Goal: Task Accomplishment & Management: Manage account settings

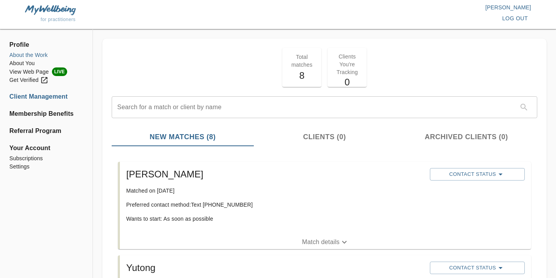
click at [38, 57] on li "About the Work" at bounding box center [46, 55] width 74 height 8
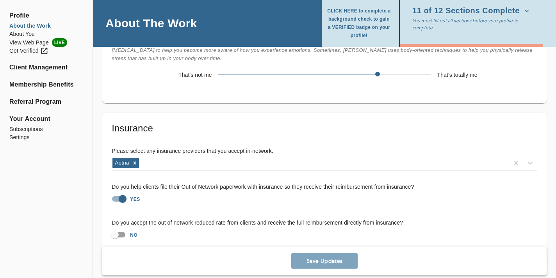
scroll to position [1581, 0]
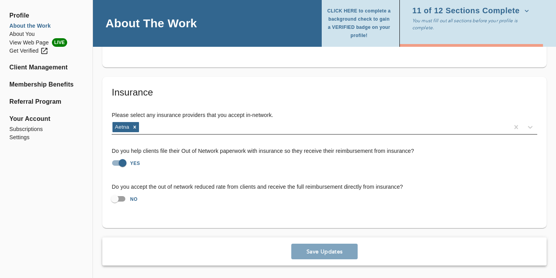
click at [181, 124] on div "Aetna" at bounding box center [310, 127] width 397 height 12
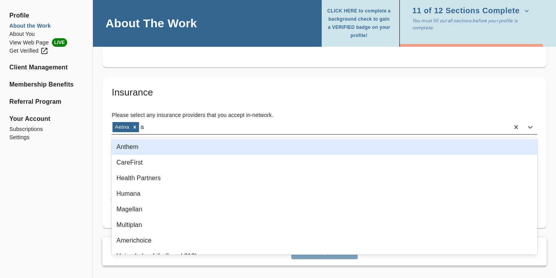
type input "ae"
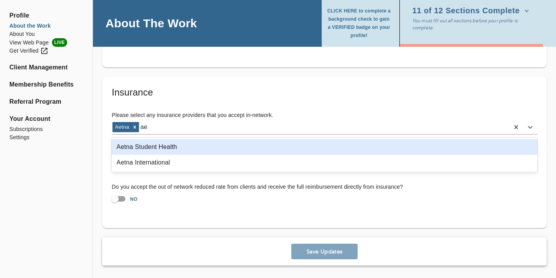
click at [170, 148] on div "Aetna Student Health" at bounding box center [324, 147] width 425 height 16
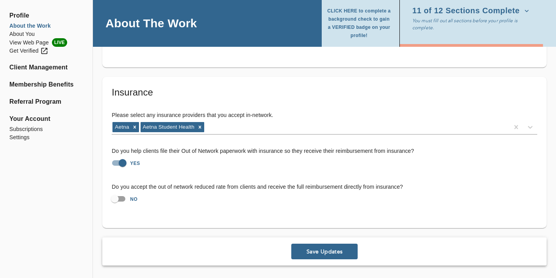
click at [330, 252] on span "Save Updates" at bounding box center [324, 251] width 60 height 7
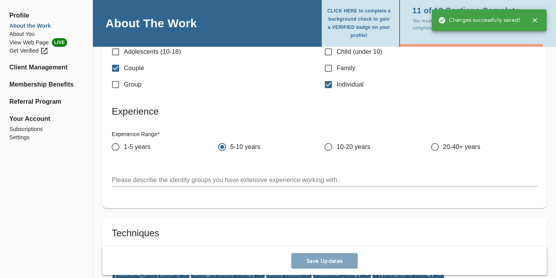
scroll to position [926, 0]
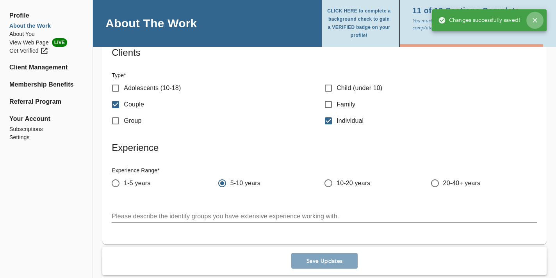
click at [535, 24] on button "button" at bounding box center [534, 20] width 17 height 17
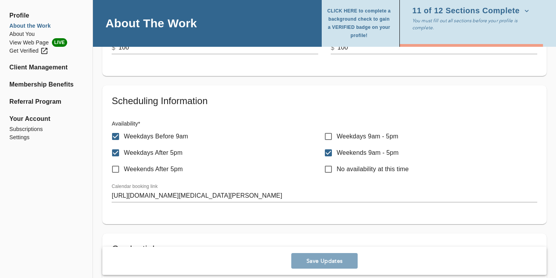
scroll to position [0, 0]
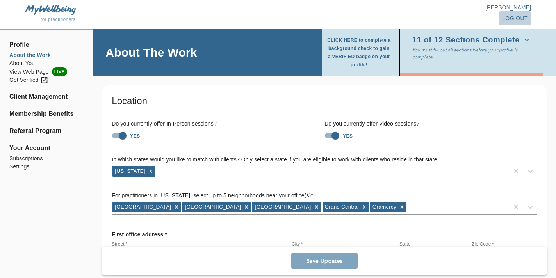
click at [513, 17] on span "log out" at bounding box center [515, 19] width 26 height 10
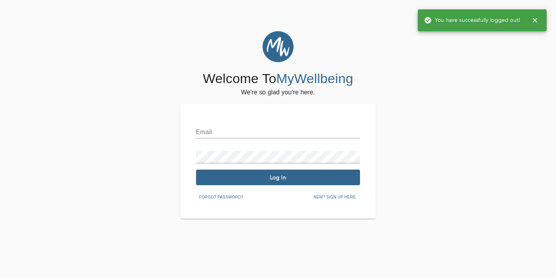
type input "[EMAIL_ADDRESS][DOMAIN_NAME]"
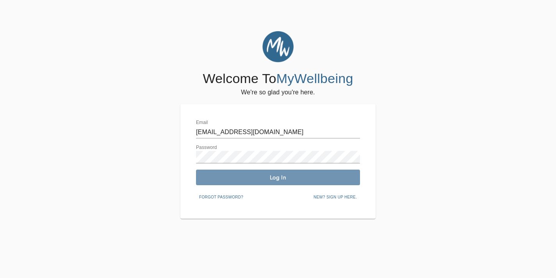
click at [242, 178] on span "Log In" at bounding box center [278, 177] width 158 height 7
